Goal: Navigation & Orientation: Find specific page/section

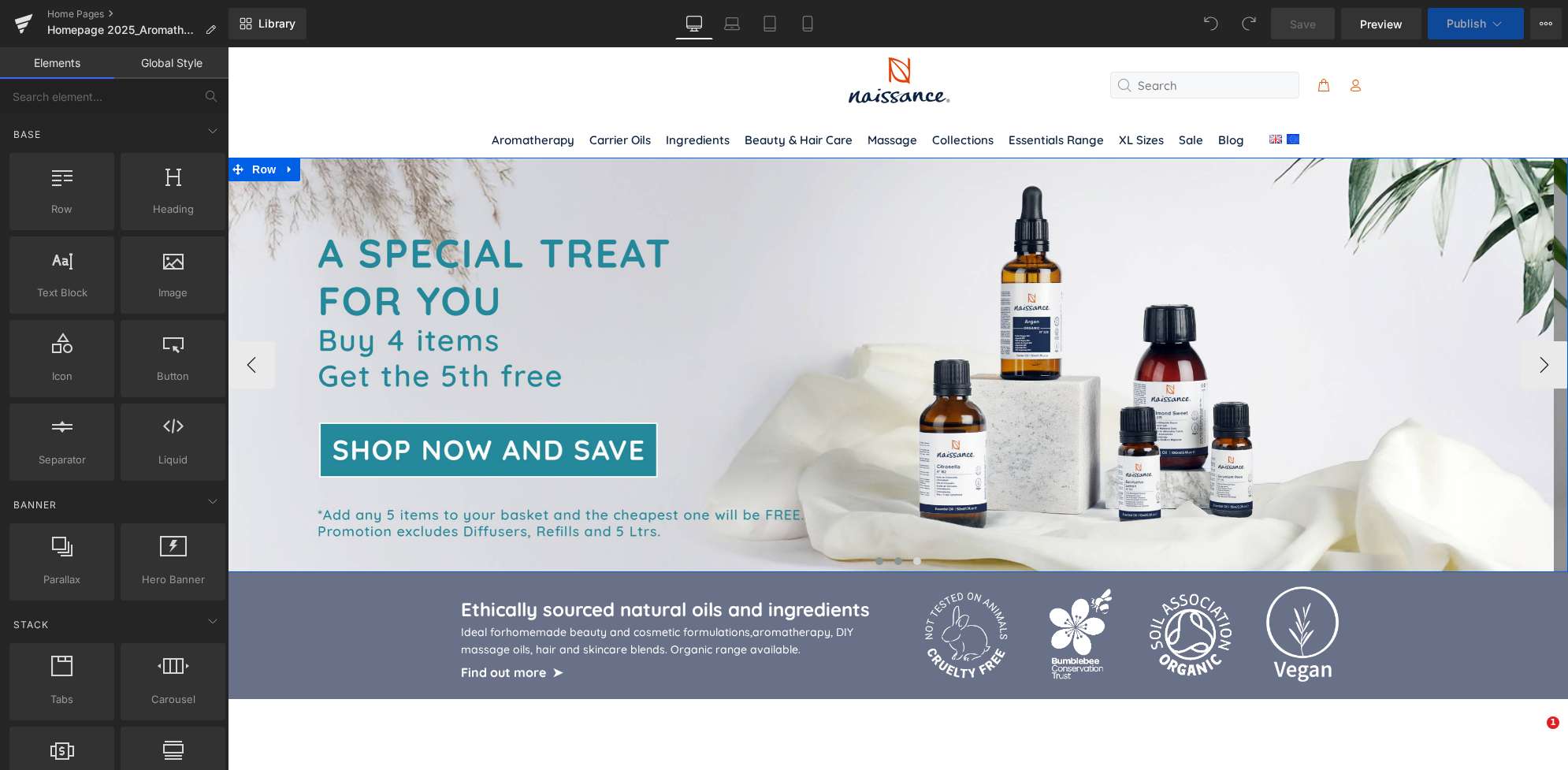
click at [895, 557] on span at bounding box center [898, 561] width 8 height 8
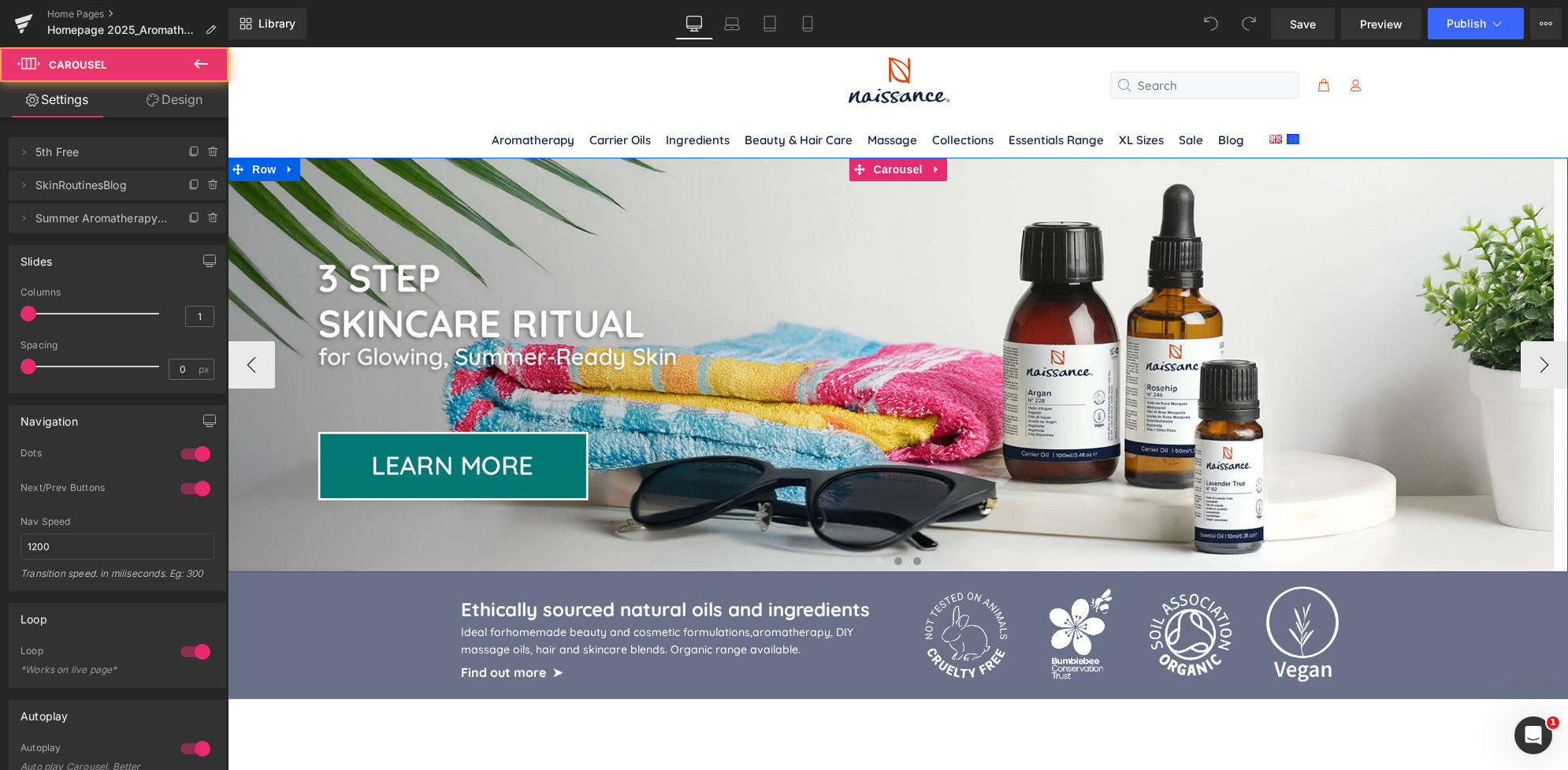
click at [913, 561] on span at bounding box center [917, 561] width 8 height 8
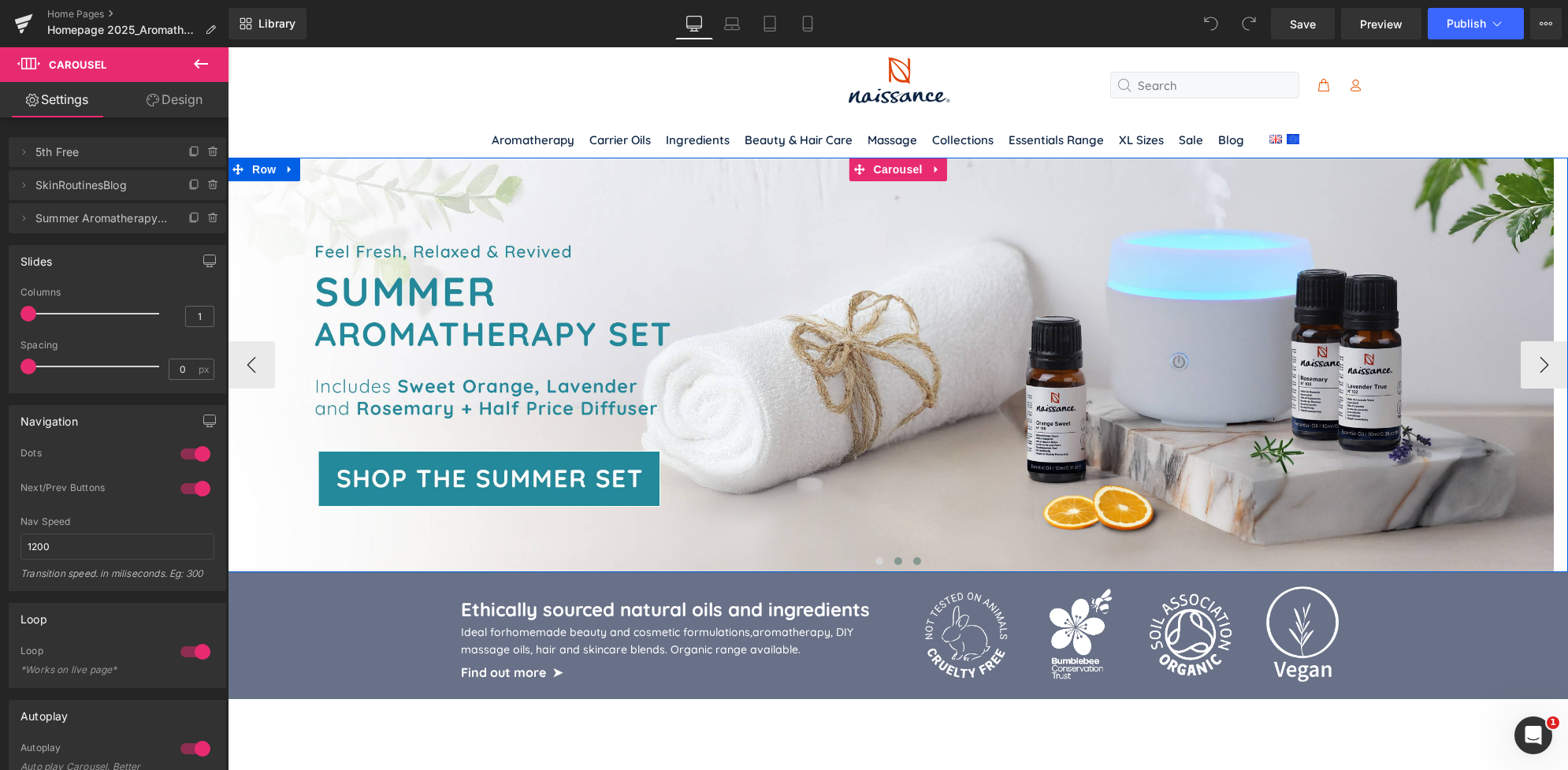
click at [889, 565] on button at bounding box center [898, 560] width 19 height 15
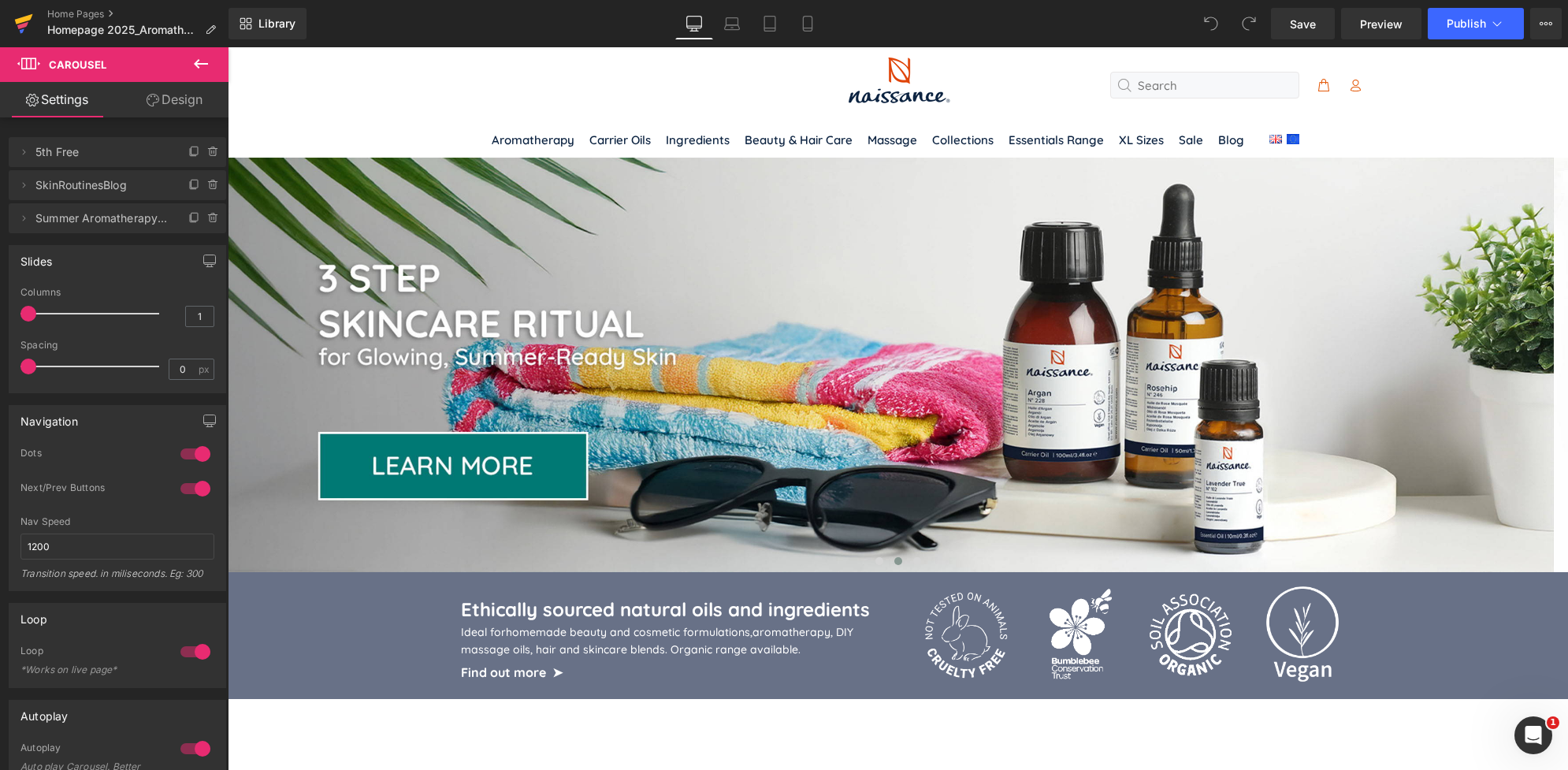
click at [21, 16] on icon at bounding box center [24, 23] width 19 height 39
